Goal: Browse casually: Explore the website without a specific task or goal

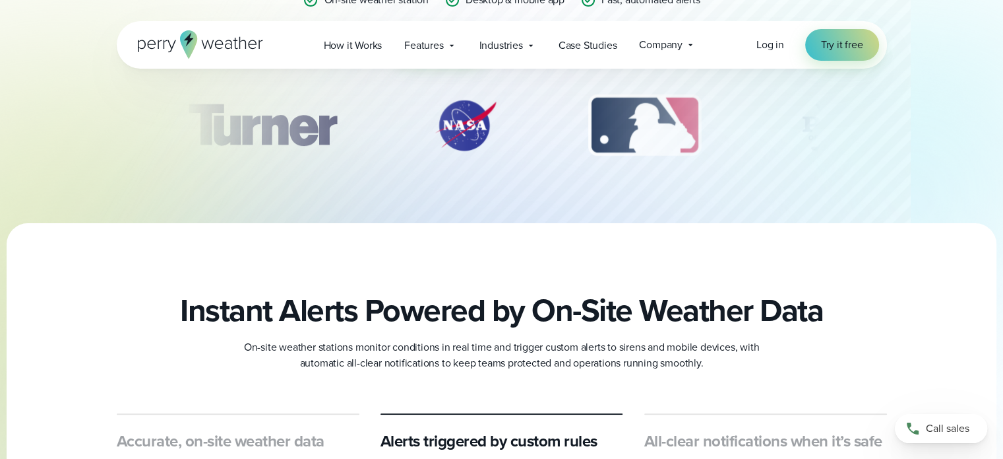
scroll to position [282, 0]
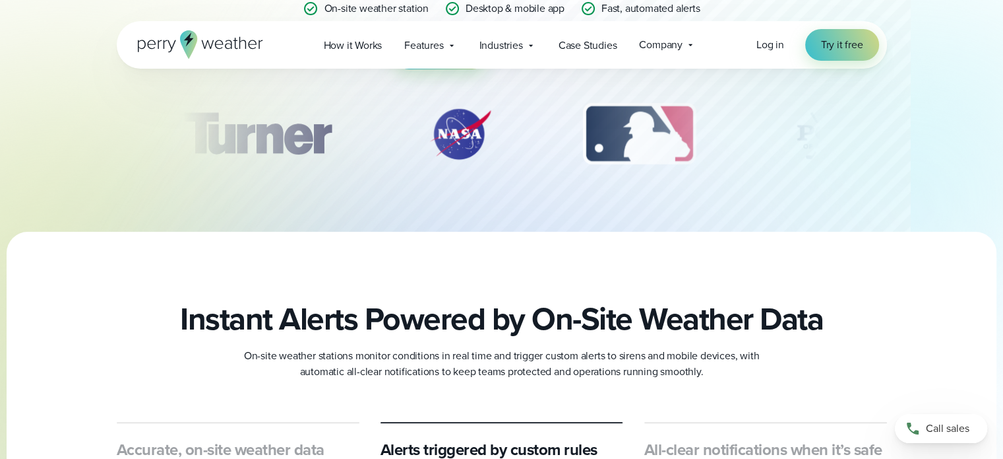
drag, startPoint x: 716, startPoint y: 128, endPoint x: 560, endPoint y: 137, distance: 156.6
click at [560, 137] on div "slideshow" at bounding box center [502, 134] width 639 height 66
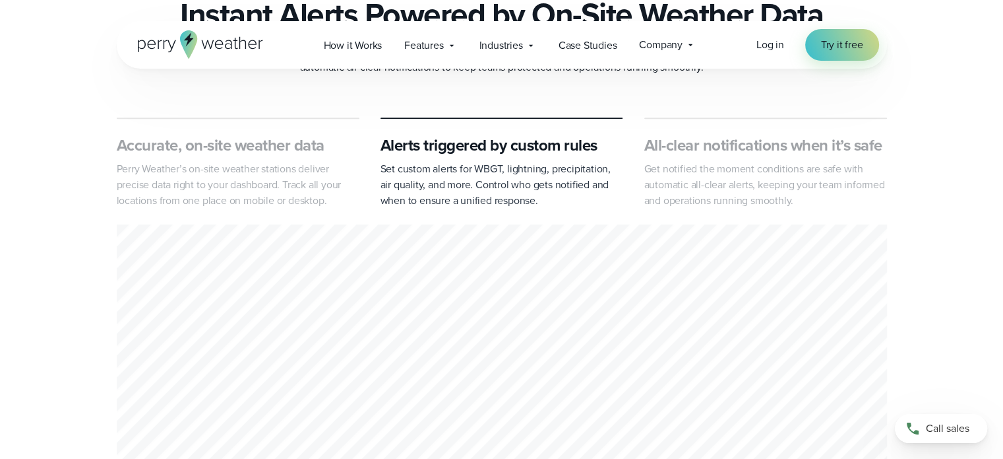
scroll to position [591, 0]
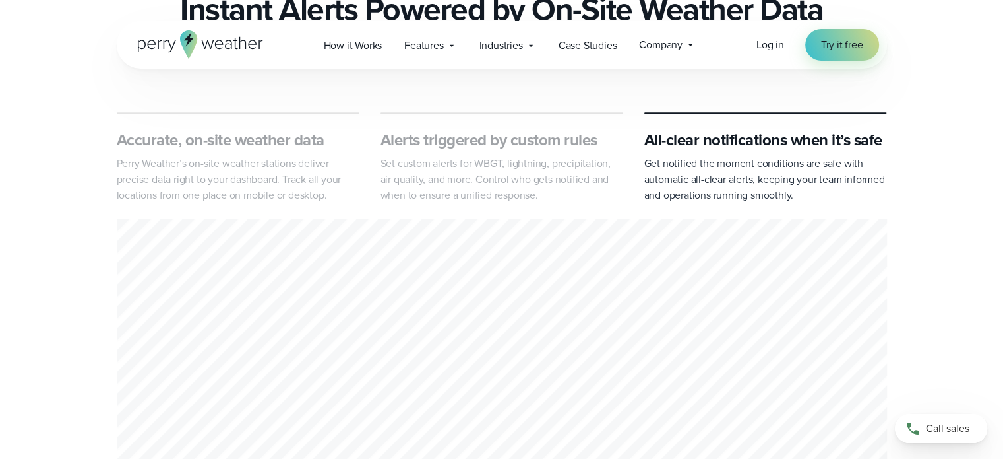
click at [100, 204] on div "Accurate, on-site weather data Perry Weather’s on-site weather stations deliver…" at bounding box center [502, 299] width 950 height 375
click at [84, 197] on div "Accurate, on-site weather data Perry Weather’s on-site weather stations deliver…" at bounding box center [502, 299] width 950 height 375
click at [88, 224] on div "Accurate, on-site weather data Perry Weather’s on-site weather stations deliver…" at bounding box center [502, 299] width 950 height 375
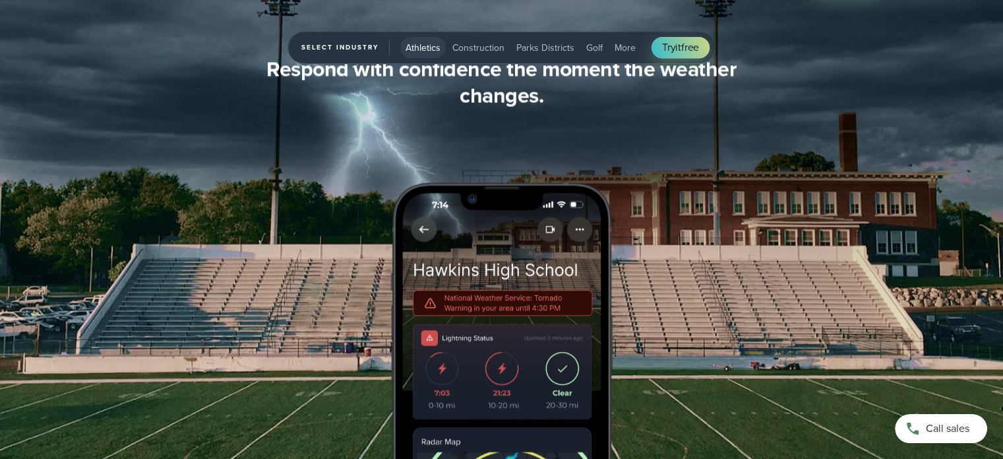
scroll to position [1465, 0]
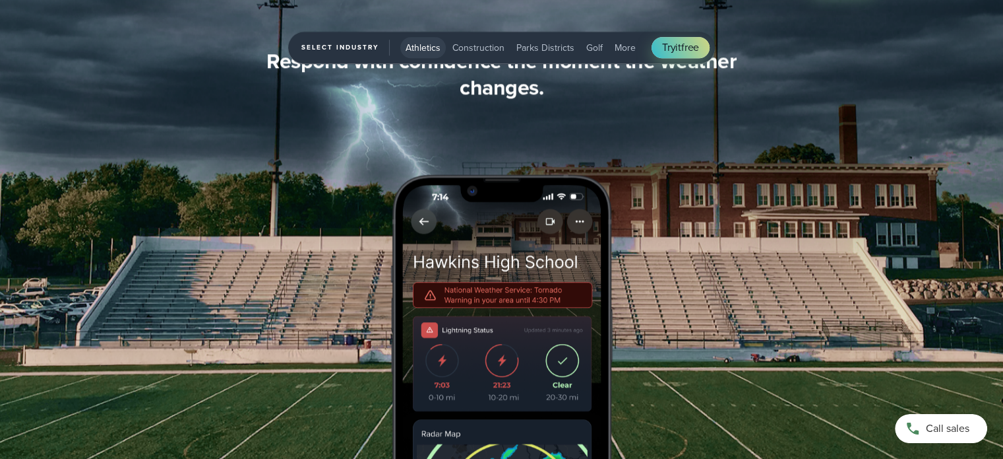
click at [1, 182] on img "1 of 5" at bounding box center [501, 215] width 1003 height 686
click at [0, 174] on img "1 of 5" at bounding box center [501, 215] width 1003 height 686
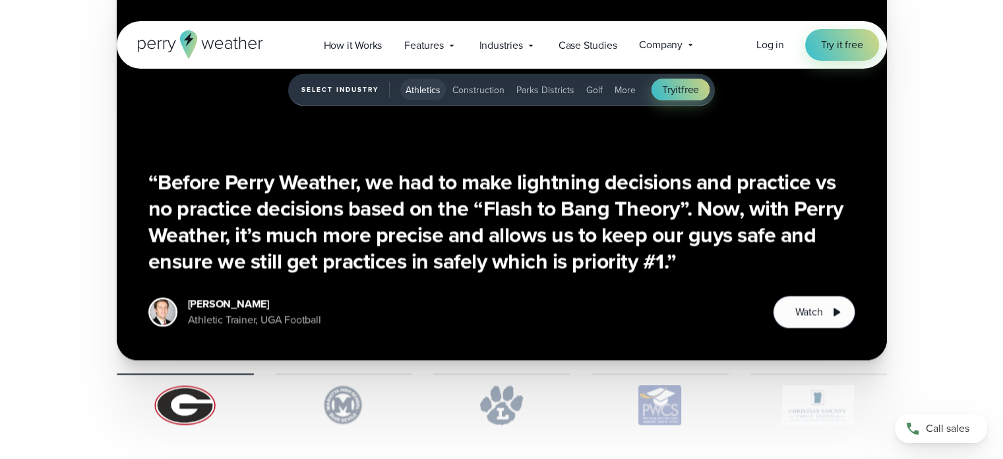
scroll to position [2995, 0]
click at [507, 406] on img "1 of 5" at bounding box center [501, 405] width 137 height 40
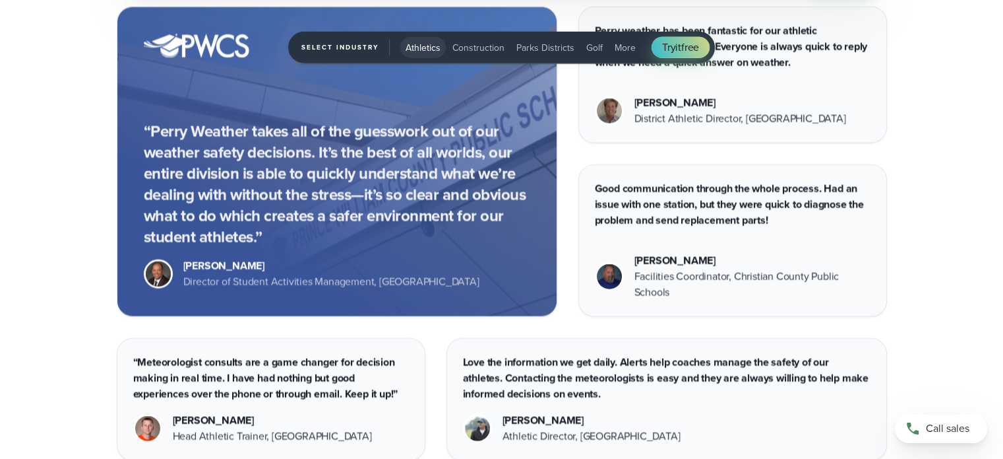
scroll to position [3604, 0]
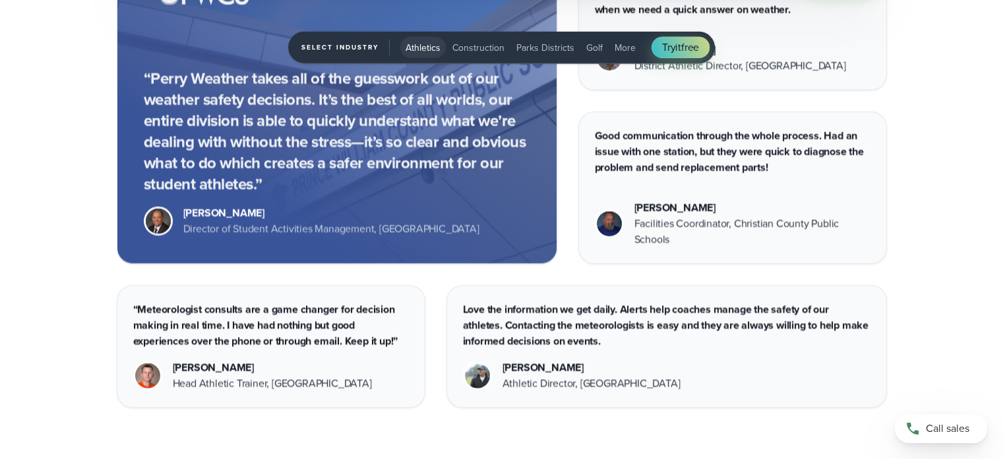
click at [111, 300] on div "“Perry Weather takes all of the guesswork out of our weather safety decisions. …" at bounding box center [502, 181] width 950 height 454
click at [80, 296] on div "“Perry Weather takes all of the guesswork out of our weather safety decisions. …" at bounding box center [502, 181] width 950 height 454
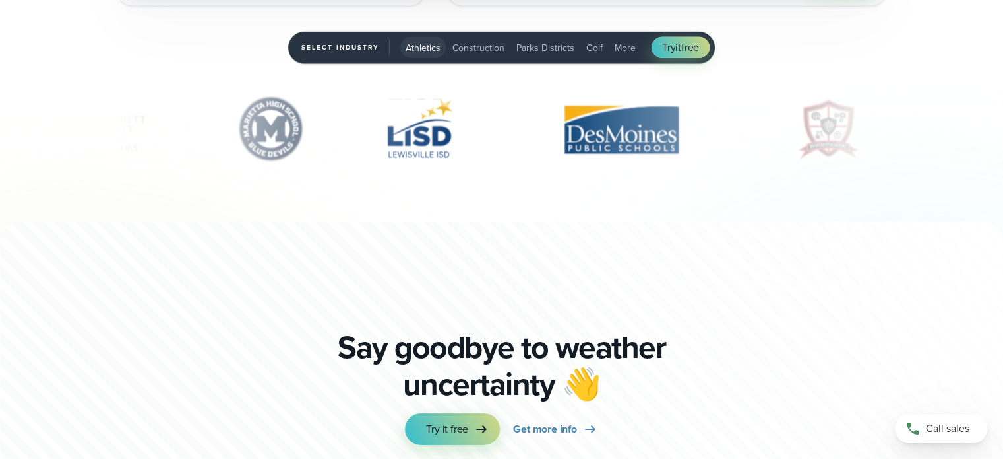
drag, startPoint x: 577, startPoint y: 115, endPoint x: 552, endPoint y: 117, distance: 25.1
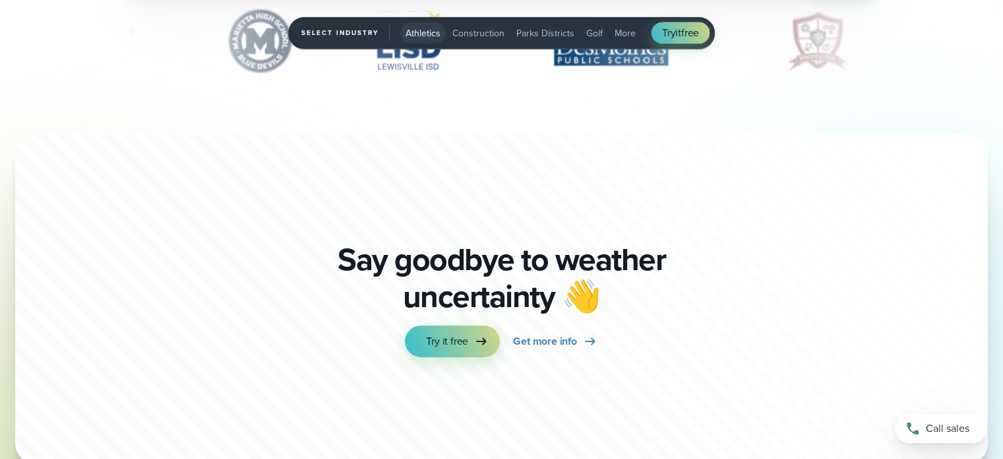
scroll to position [4406, 0]
